Goal: Information Seeking & Learning: Understand process/instructions

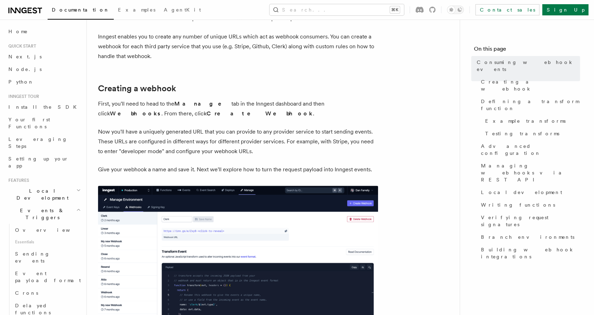
scroll to position [196, 0]
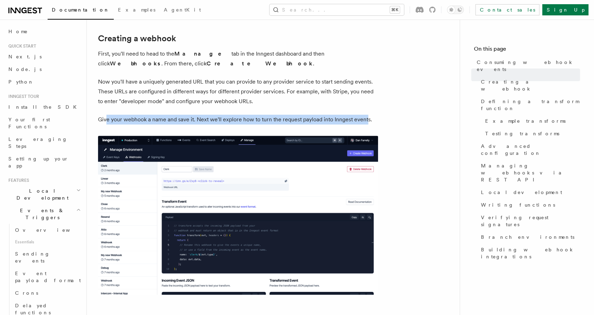
drag, startPoint x: 111, startPoint y: 120, endPoint x: 368, endPoint y: 115, distance: 256.8
click at [367, 116] on p "Give your webhook a name and save it. Next we'll explore how to turn the reques…" at bounding box center [238, 120] width 280 height 10
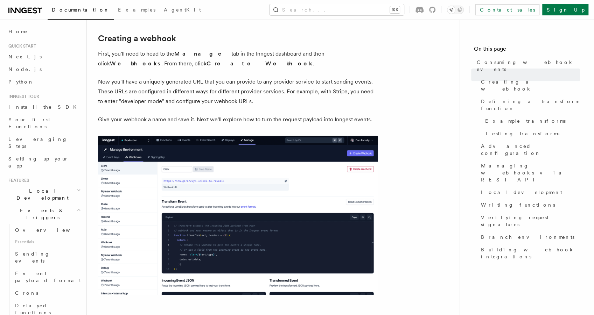
click at [374, 118] on p "Give your webhook a name and save it. Next we'll explore how to turn the reques…" at bounding box center [238, 120] width 280 height 10
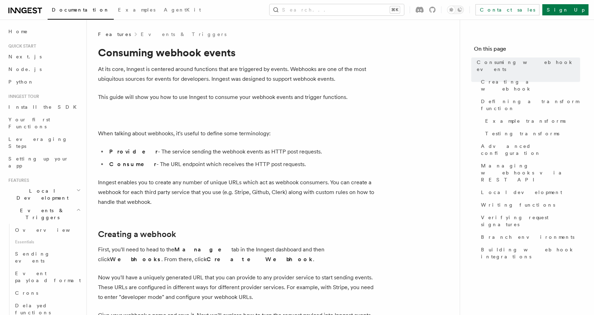
scroll to position [24, 0]
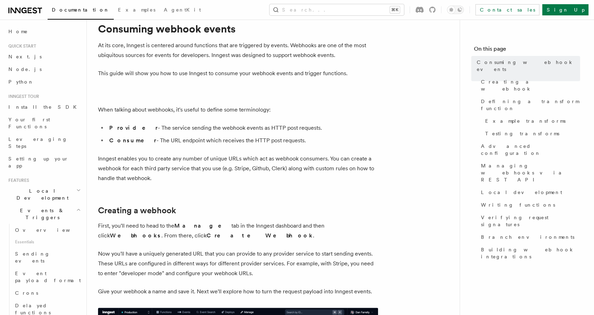
click at [43, 12] on div "Documentation Examples AgentKit" at bounding box center [105, 10] width 199 height 10
click at [26, 9] on icon at bounding box center [25, 10] width 34 height 8
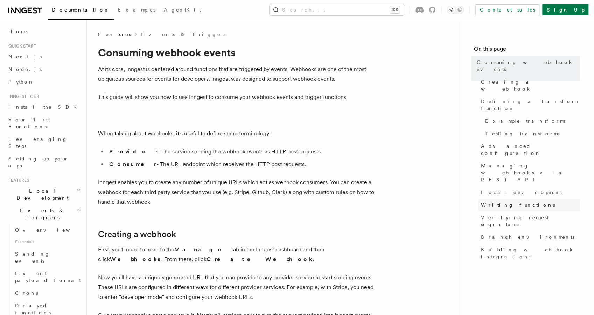
click at [531, 199] on link "Writing functions" at bounding box center [529, 205] width 102 height 13
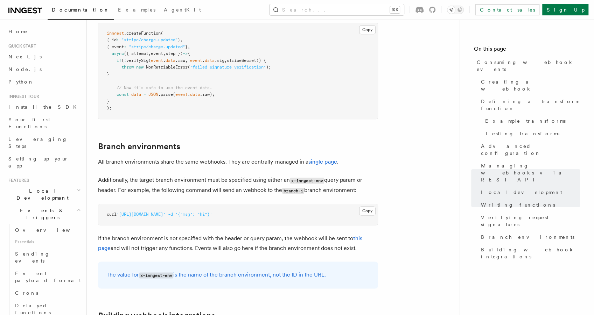
scroll to position [2315, 0]
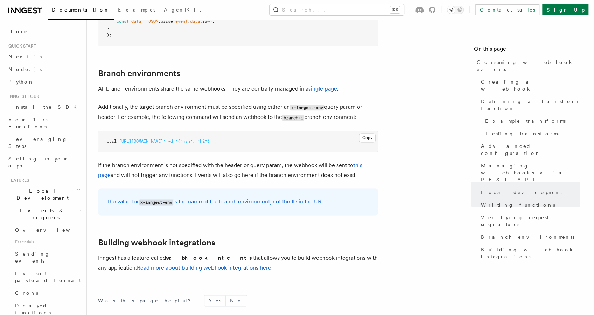
drag, startPoint x: 213, startPoint y: 211, endPoint x: 412, endPoint y: 214, distance: 199.0
click at [180, 264] on link "Read more about building webhook integrations here" at bounding box center [204, 267] width 134 height 7
